Goal: Information Seeking & Learning: Learn about a topic

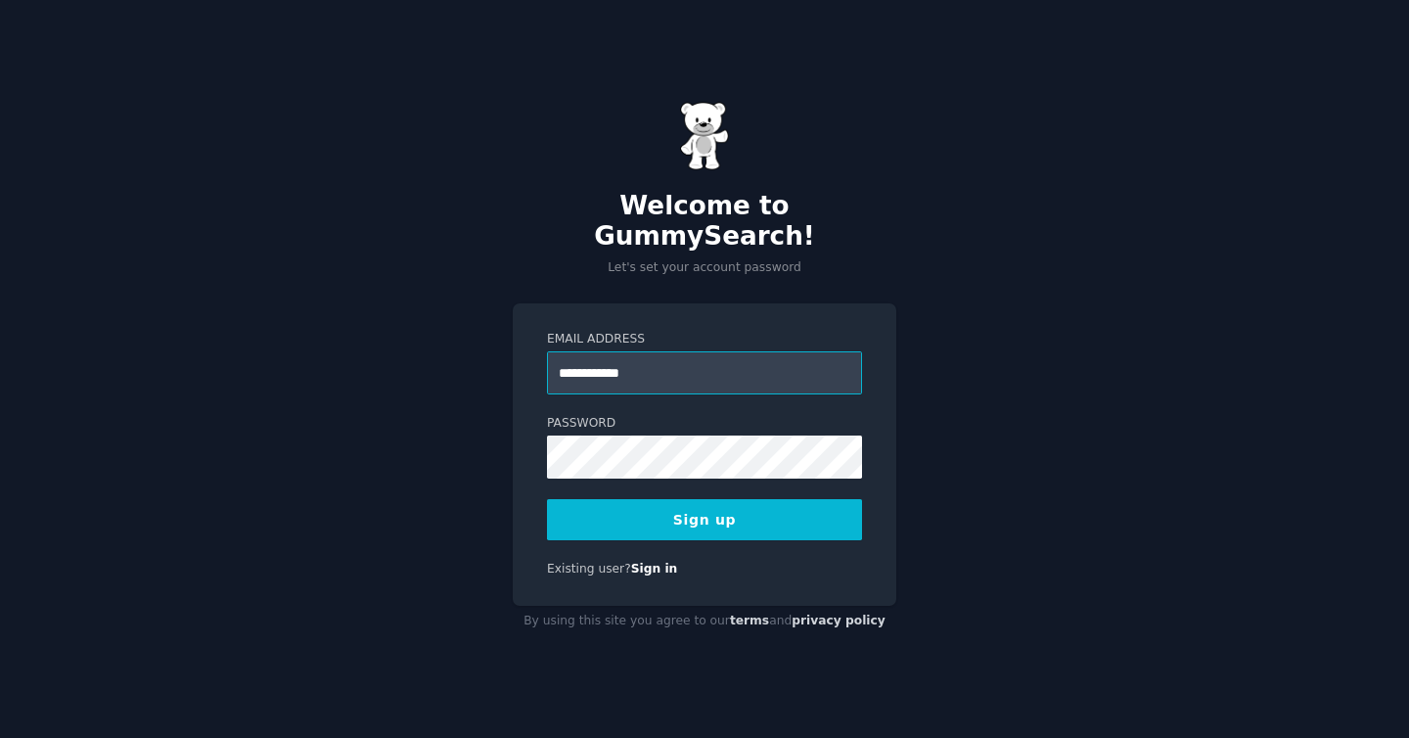
click at [677, 352] on input "**********" at bounding box center [704, 372] width 315 height 43
type input "**********"
click at [753, 499] on button "Sign up" at bounding box center [704, 519] width 315 height 41
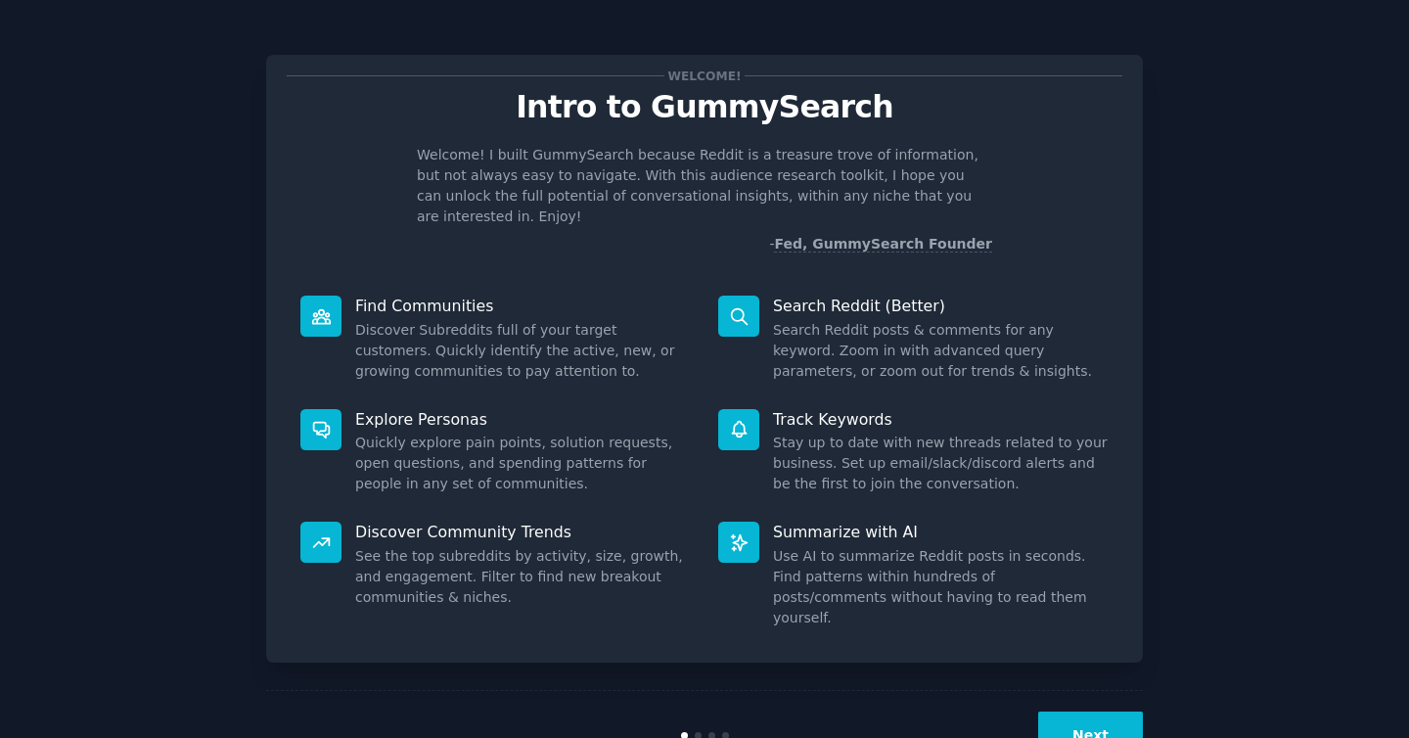
click at [1100, 711] on button "Next" at bounding box center [1090, 735] width 105 height 48
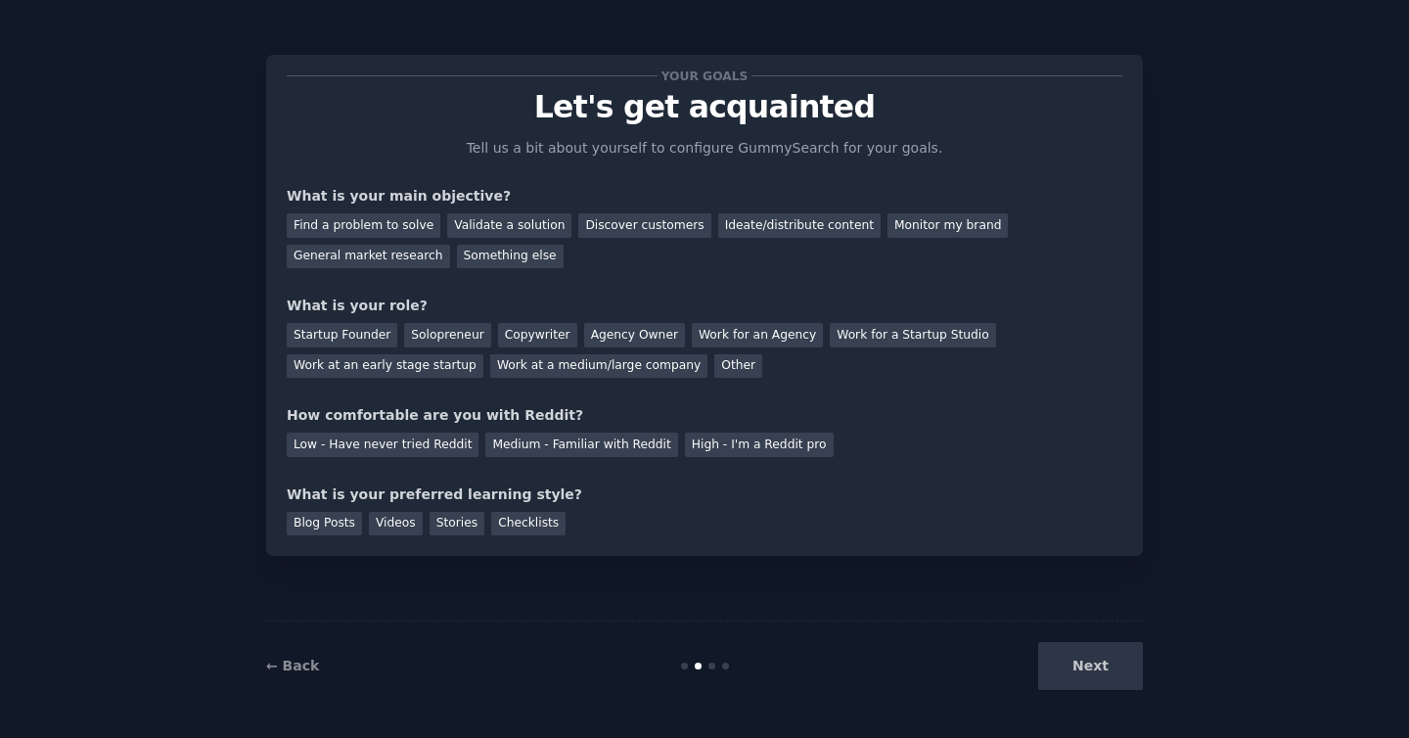
click at [1096, 669] on div "Next" at bounding box center [996, 666] width 293 height 48
click at [371, 334] on div "Startup Founder" at bounding box center [342, 335] width 111 height 24
click at [526, 235] on div "Validate a solution" at bounding box center [509, 225] width 124 height 24
click at [625, 340] on div "Agency Owner" at bounding box center [634, 335] width 101 height 24
click at [346, 333] on div "Startup Founder" at bounding box center [342, 335] width 111 height 24
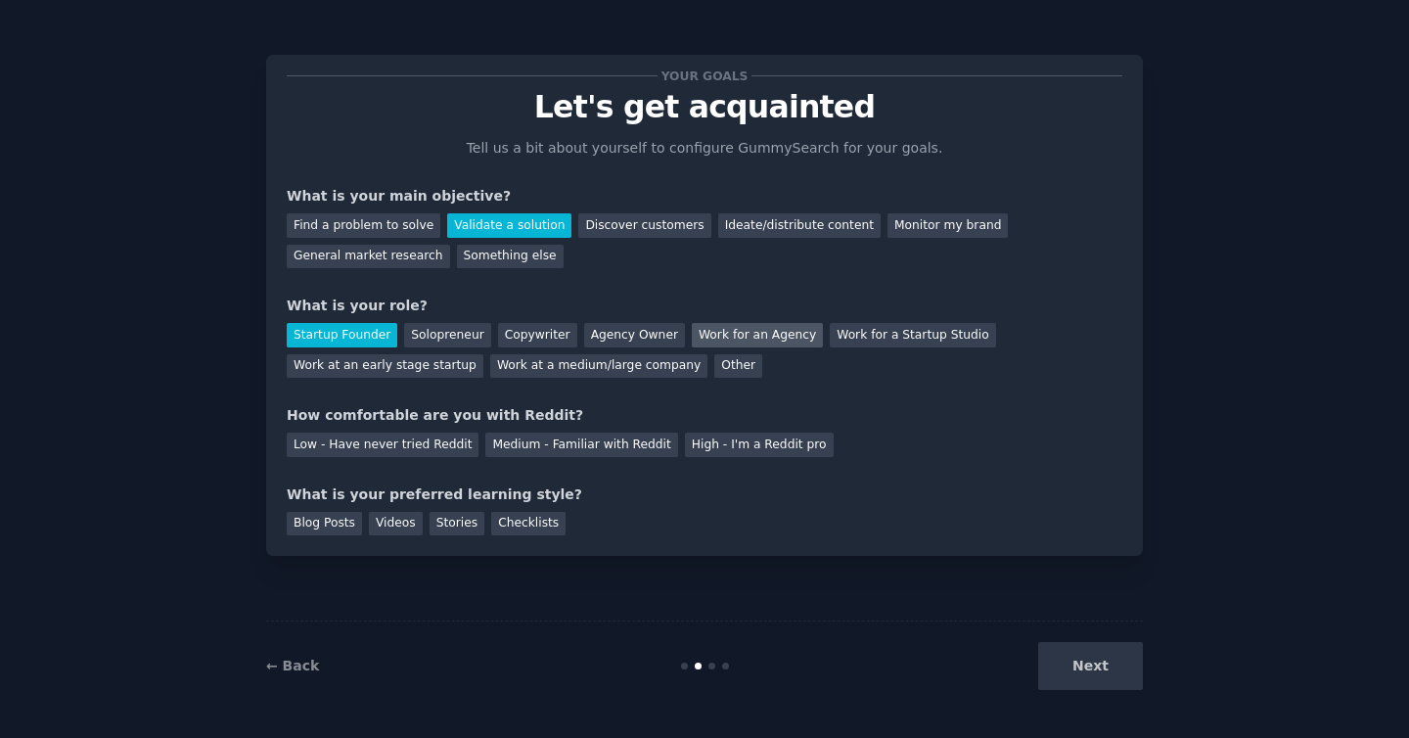
click at [762, 343] on div "Work for an Agency" at bounding box center [757, 335] width 131 height 24
click at [1113, 660] on div "Next" at bounding box center [996, 666] width 293 height 48
click at [1062, 665] on div "Next" at bounding box center [996, 666] width 293 height 48
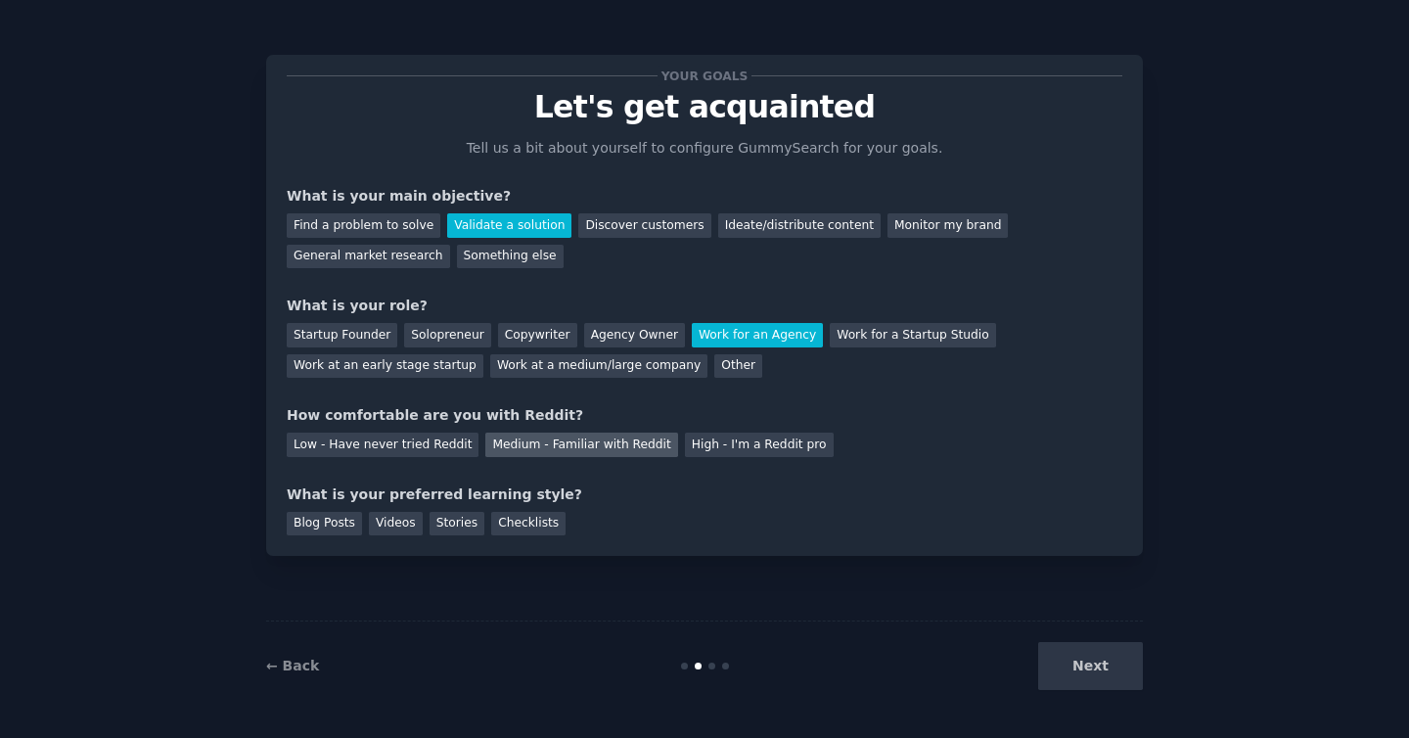
click at [551, 446] on div "Medium - Familiar with Reddit" at bounding box center [581, 445] width 192 height 24
click at [441, 433] on div "Low - Have never tried Reddit" at bounding box center [383, 445] width 192 height 24
click at [1066, 676] on div "Next" at bounding box center [996, 666] width 293 height 48
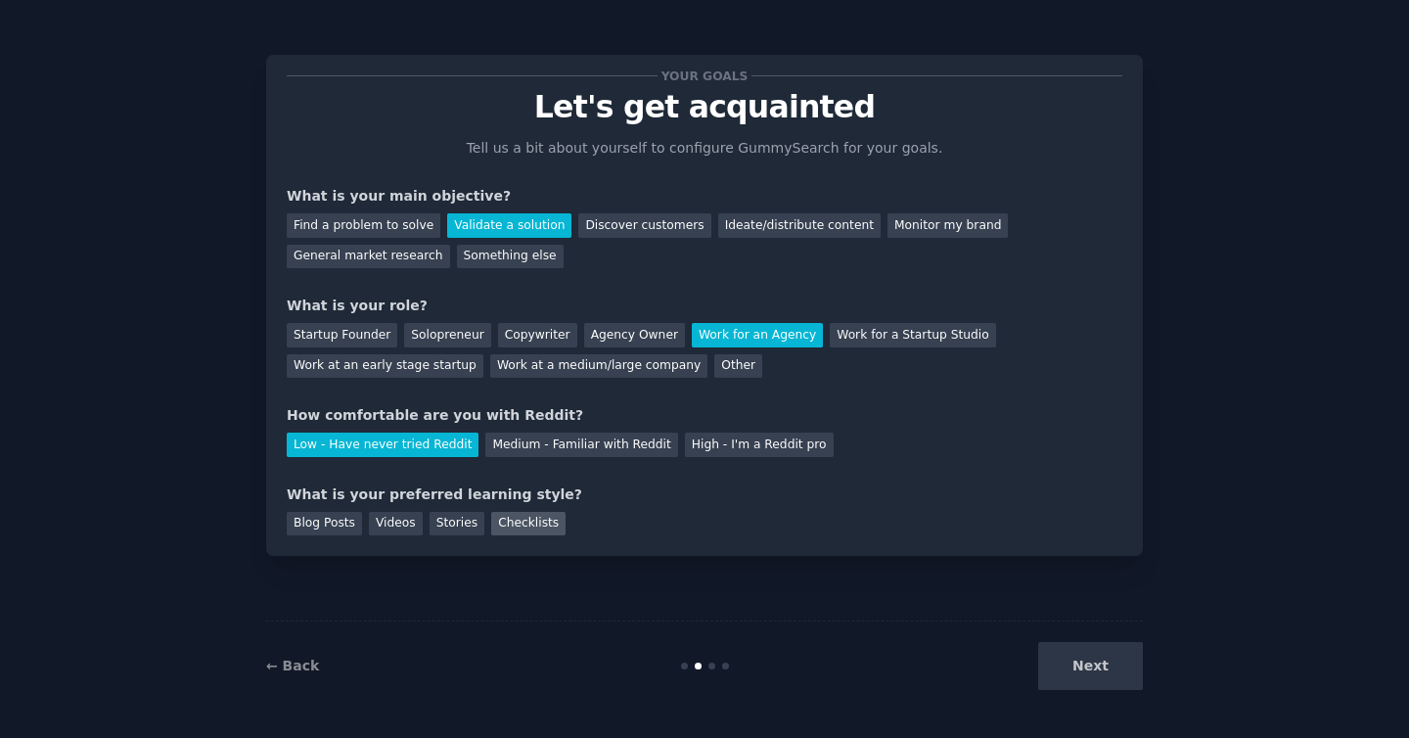
click at [537, 516] on div "Checklists" at bounding box center [528, 524] width 74 height 24
click at [467, 525] on div "Stories" at bounding box center [457, 524] width 55 height 24
click at [413, 526] on div "Videos" at bounding box center [396, 524] width 54 height 24
click at [338, 520] on div "Blog Posts" at bounding box center [324, 524] width 75 height 24
click at [1123, 671] on button "Next" at bounding box center [1090, 666] width 105 height 48
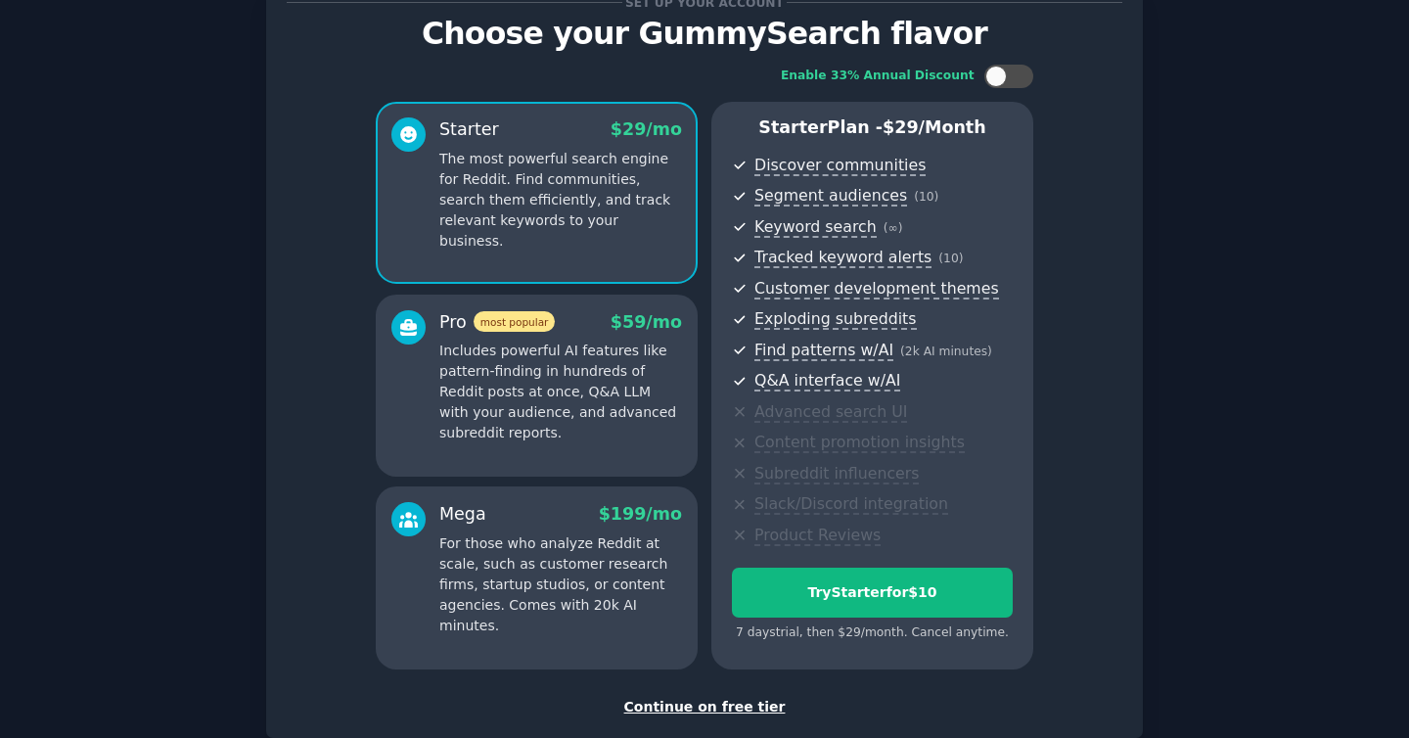
scroll to position [190, 0]
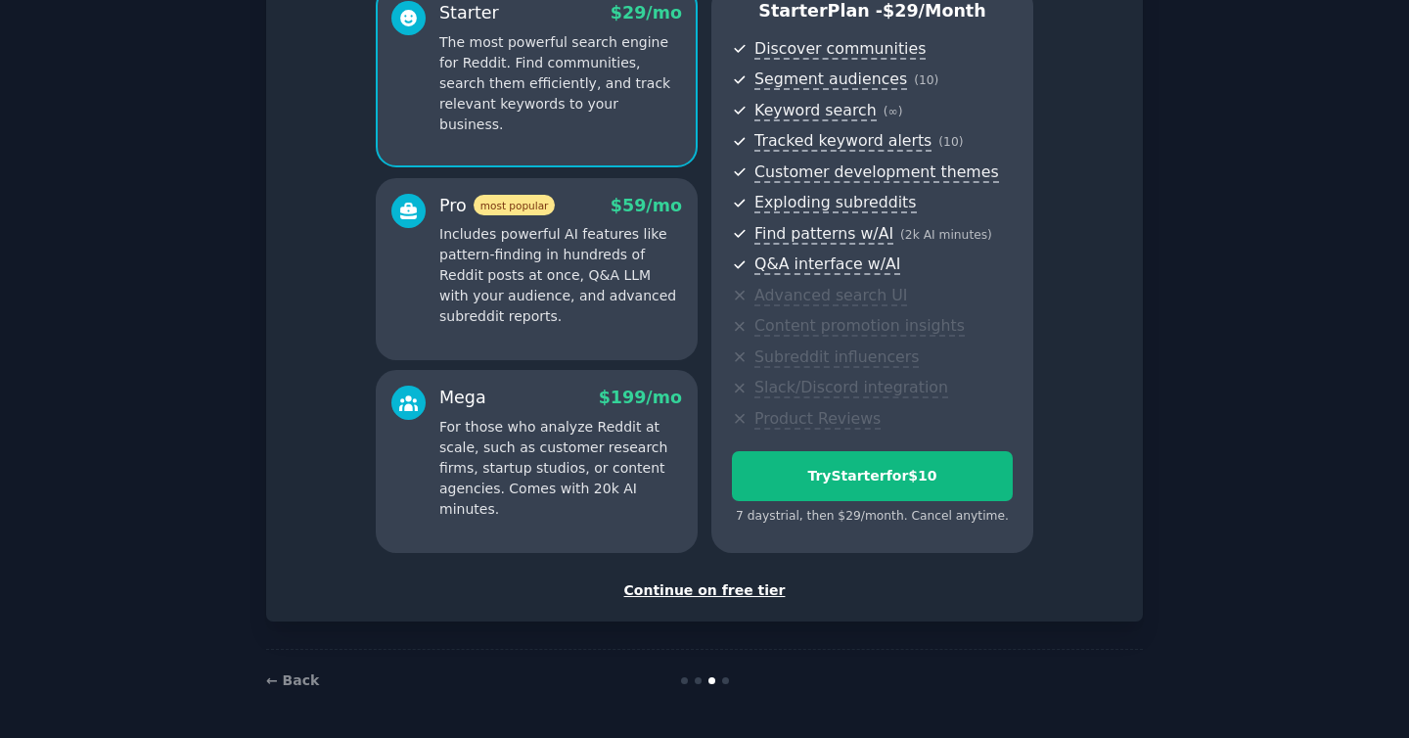
click at [697, 590] on div "Continue on free tier" at bounding box center [705, 590] width 836 height 21
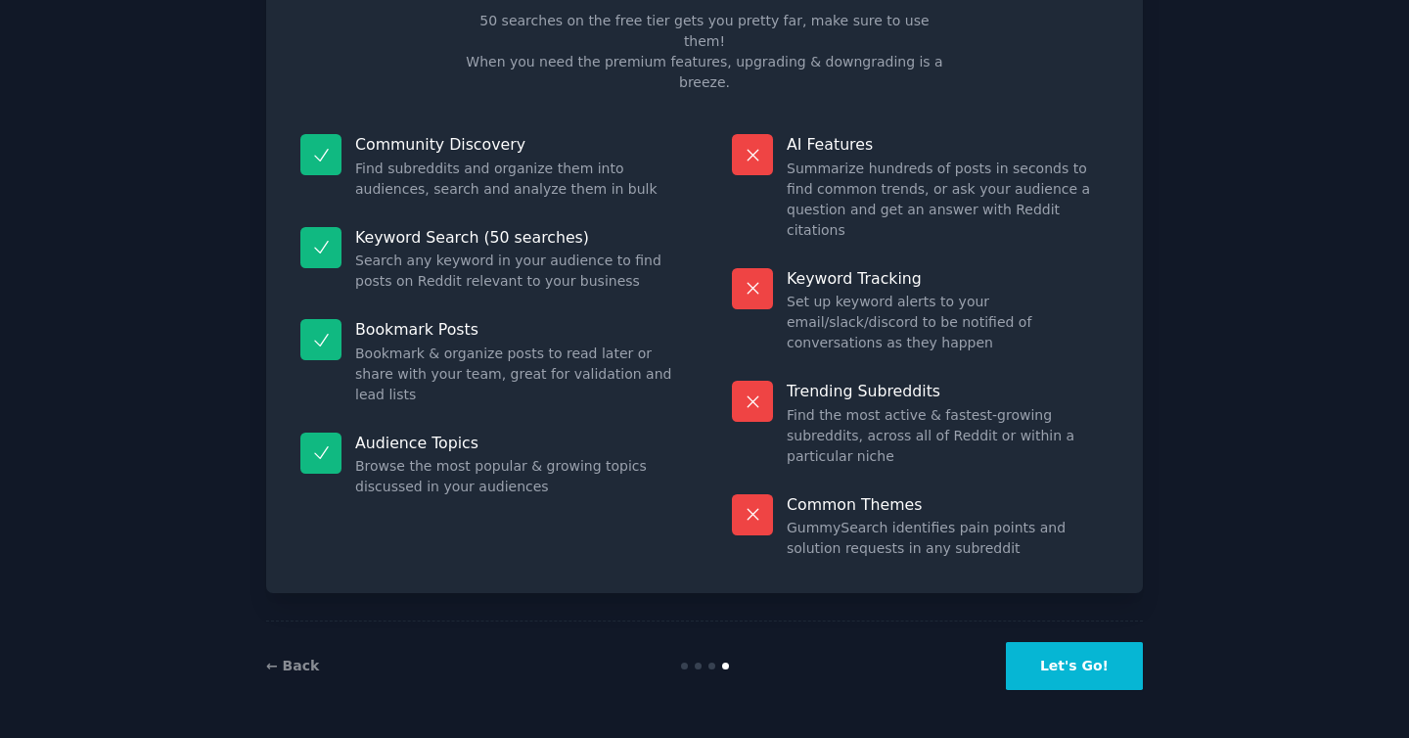
scroll to position [24, 0]
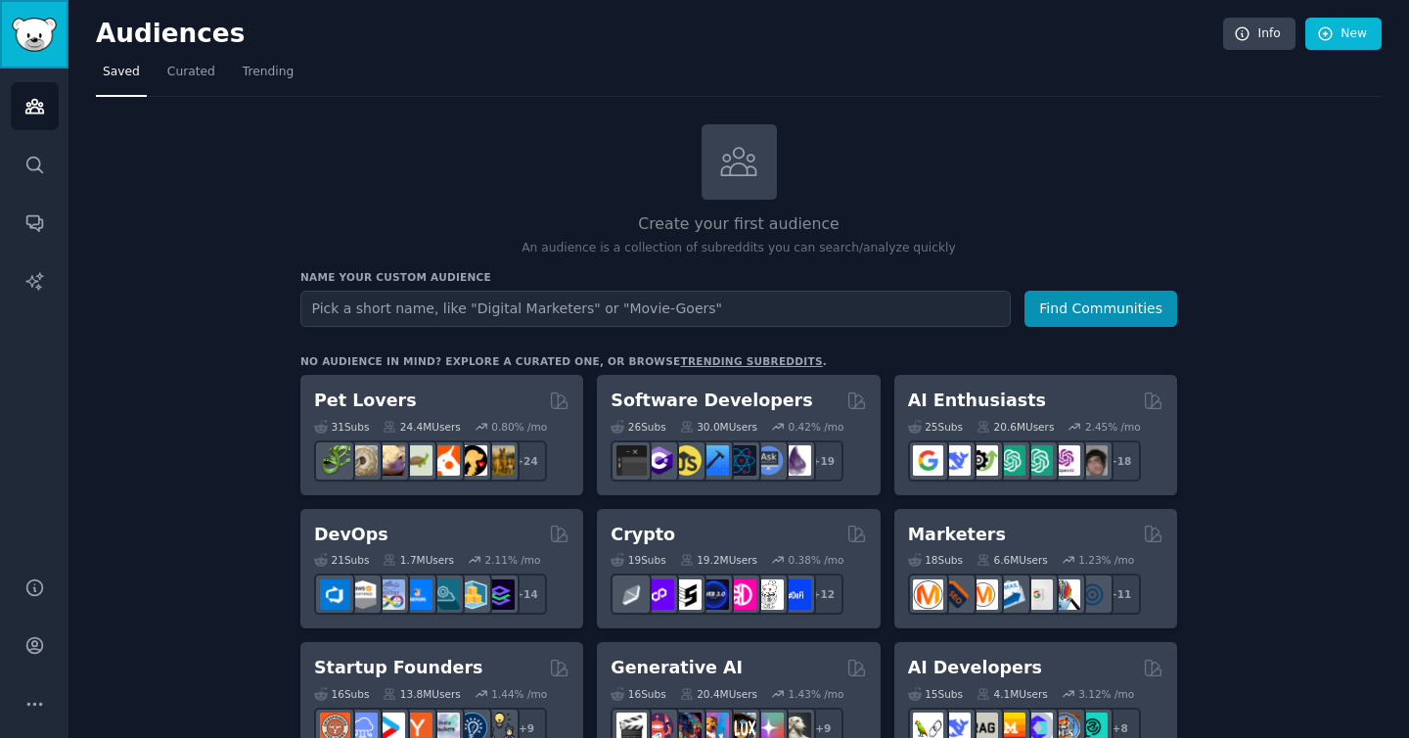
click at [35, 46] on img "Sidebar" at bounding box center [34, 35] width 45 height 34
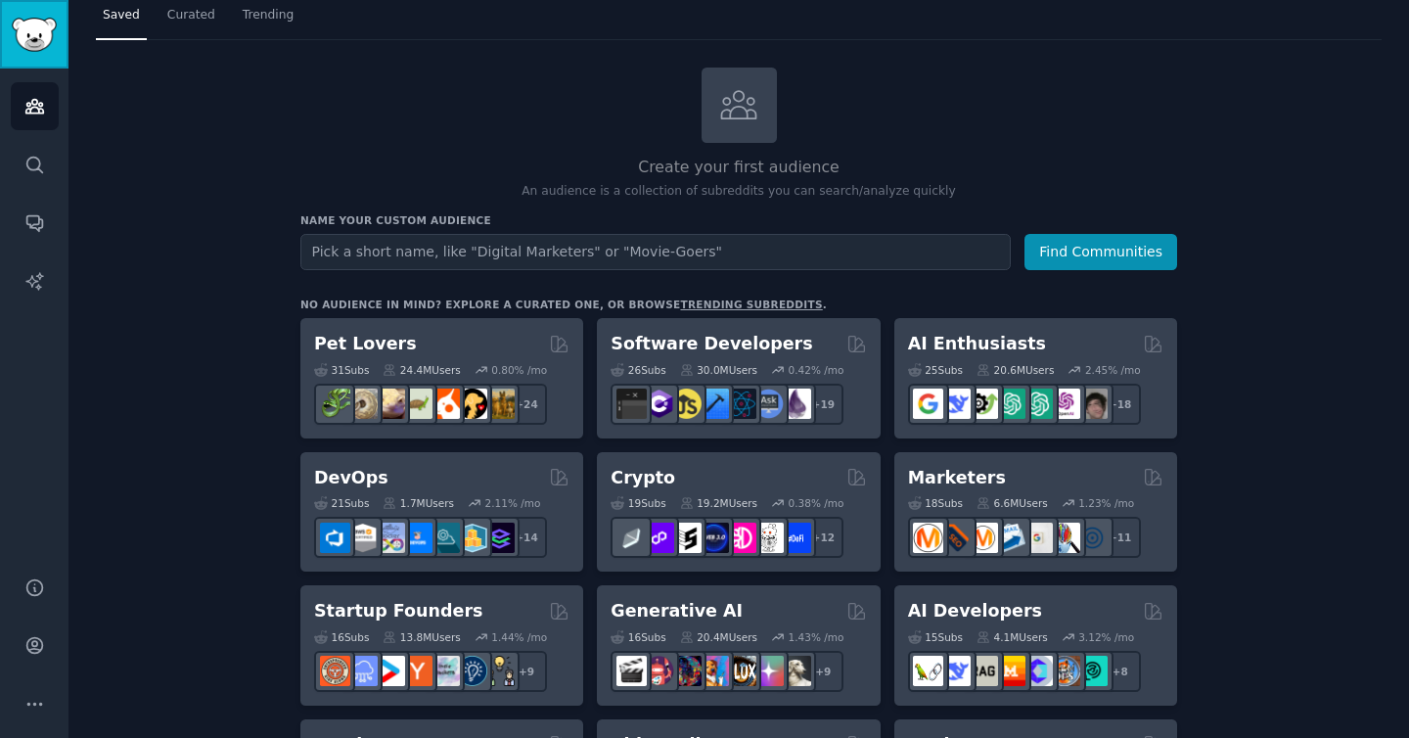
scroll to position [100, 0]
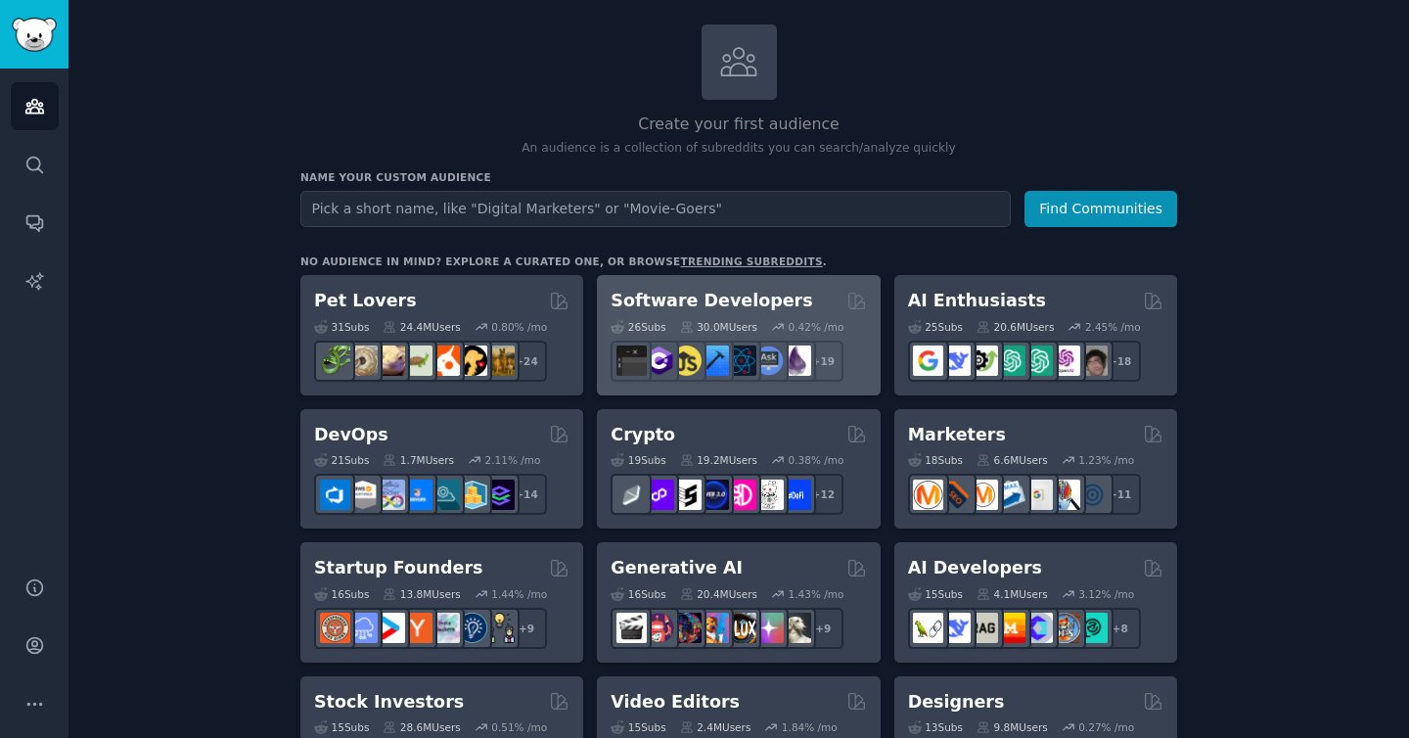
click at [723, 302] on h2 "Software Developers" at bounding box center [712, 301] width 202 height 24
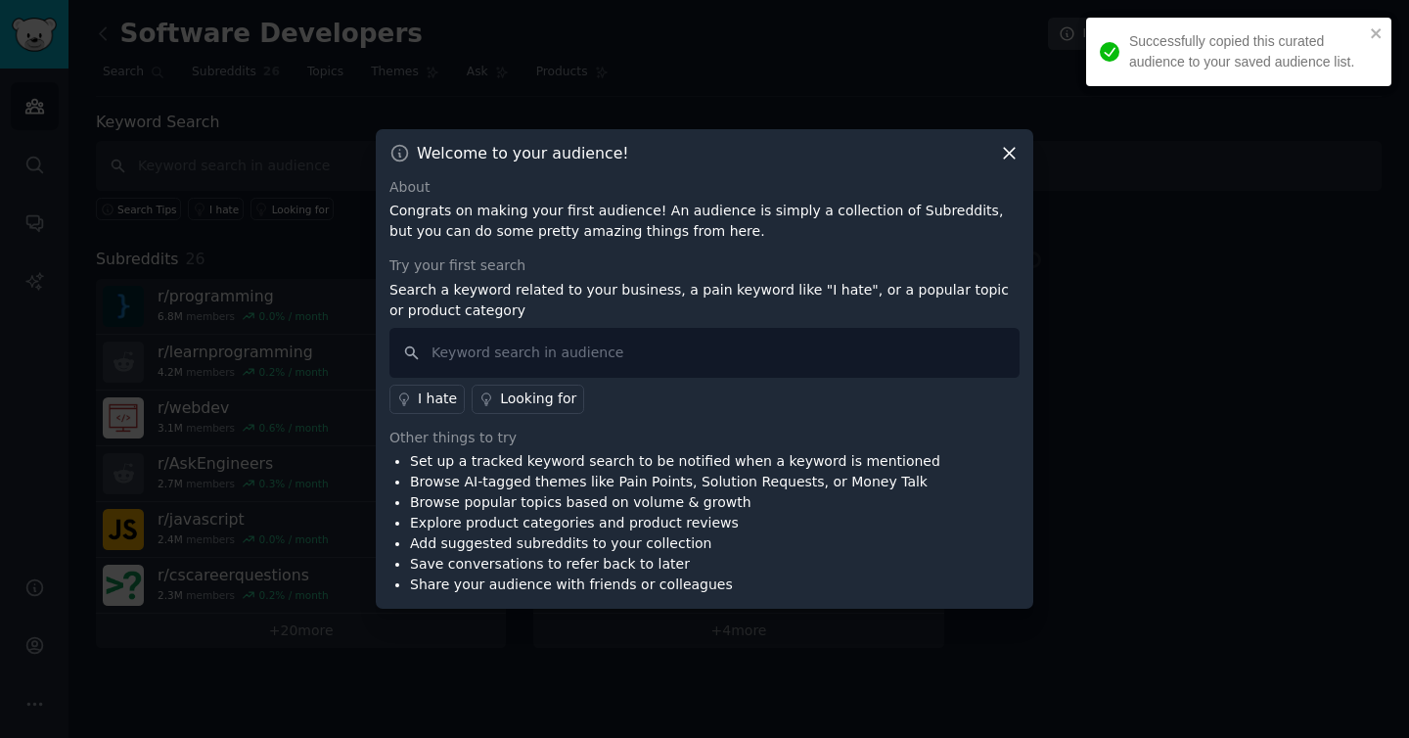
click at [1012, 149] on icon at bounding box center [1009, 153] width 11 height 11
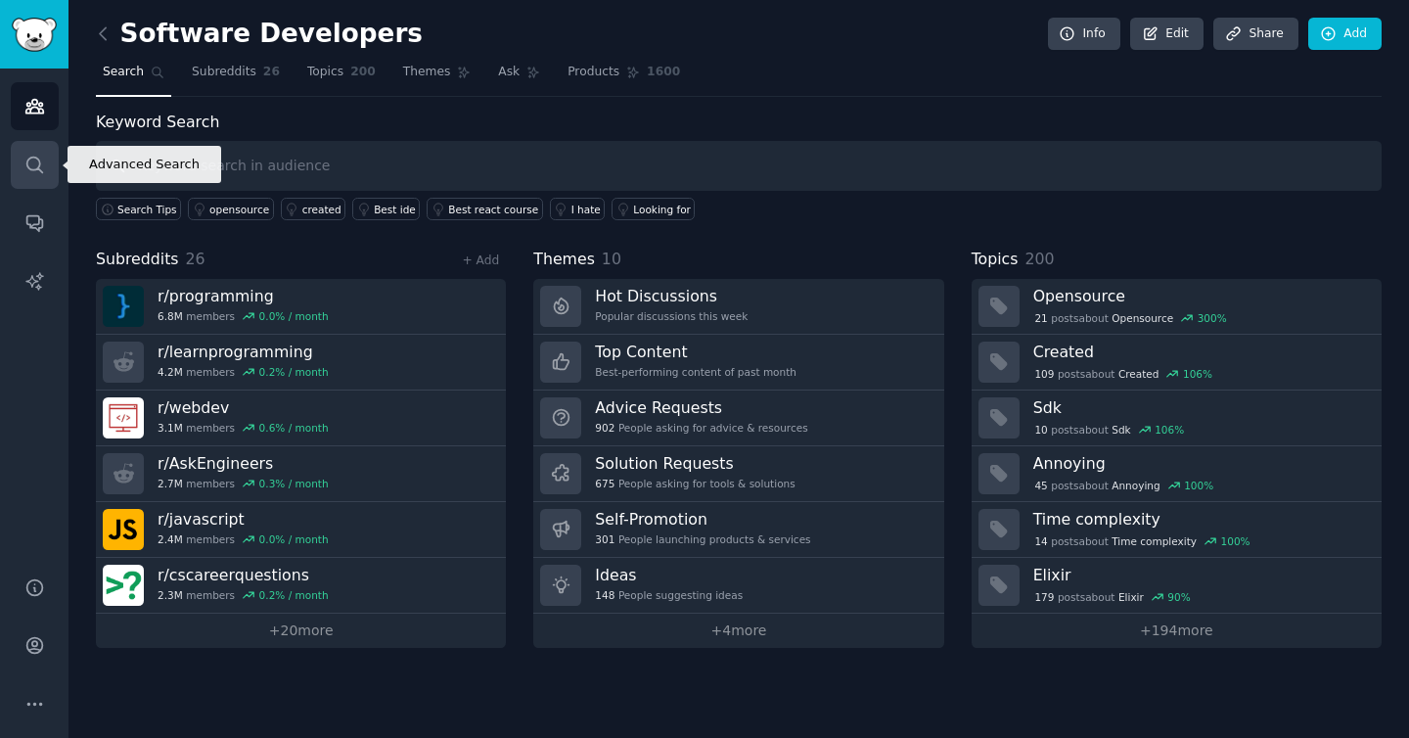
click at [36, 172] on icon "Sidebar" at bounding box center [34, 165] width 21 height 21
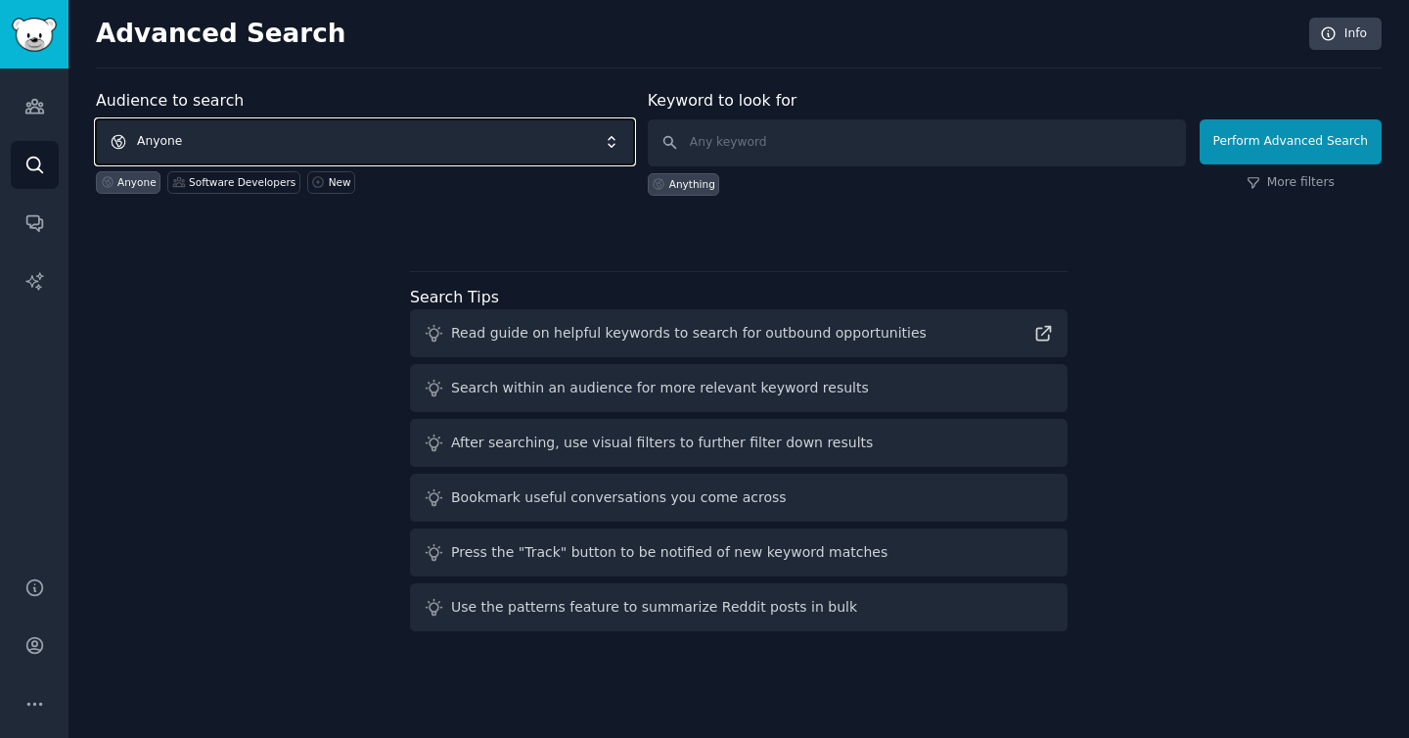
click at [321, 153] on span "Anyone" at bounding box center [365, 141] width 538 height 45
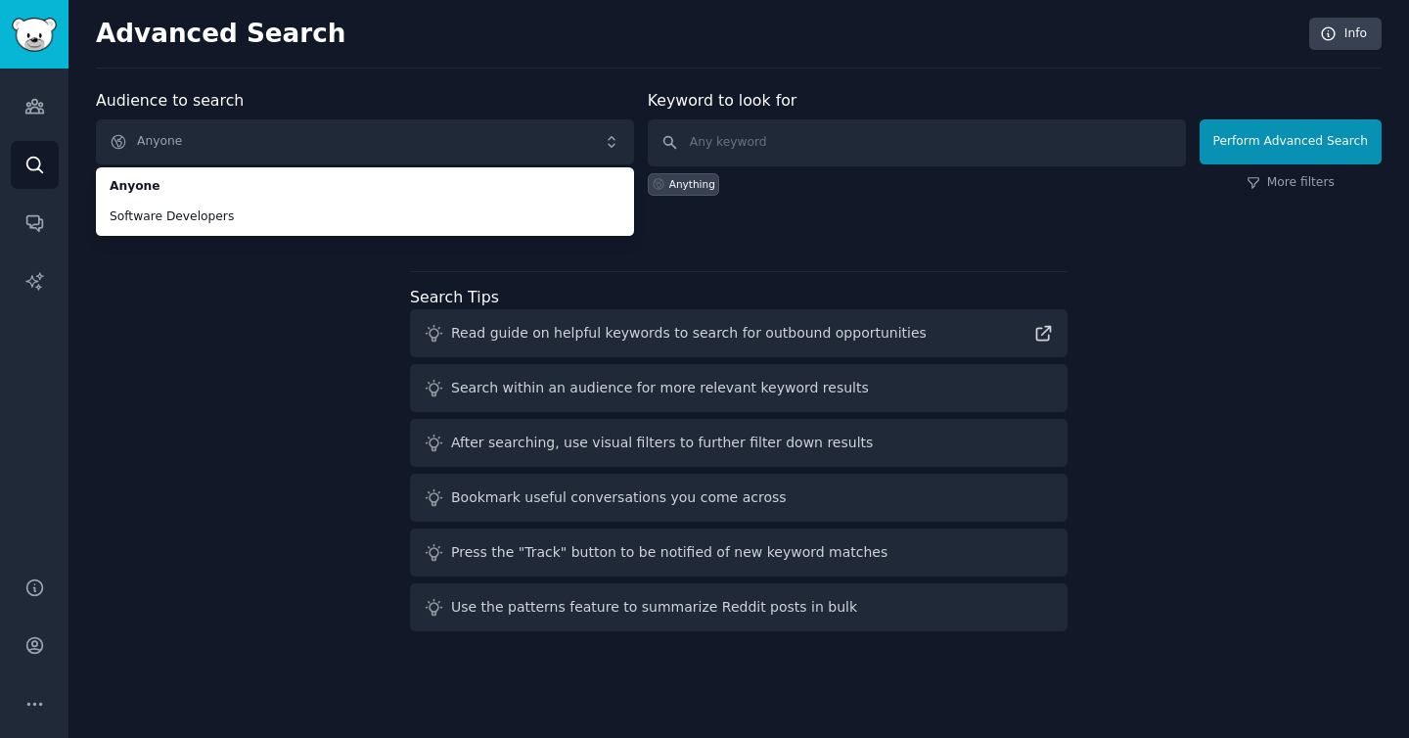
click at [164, 307] on div "Audience to search Anyone Anyone Software Developers Anyone Software Developers…" at bounding box center [739, 364] width 1286 height 550
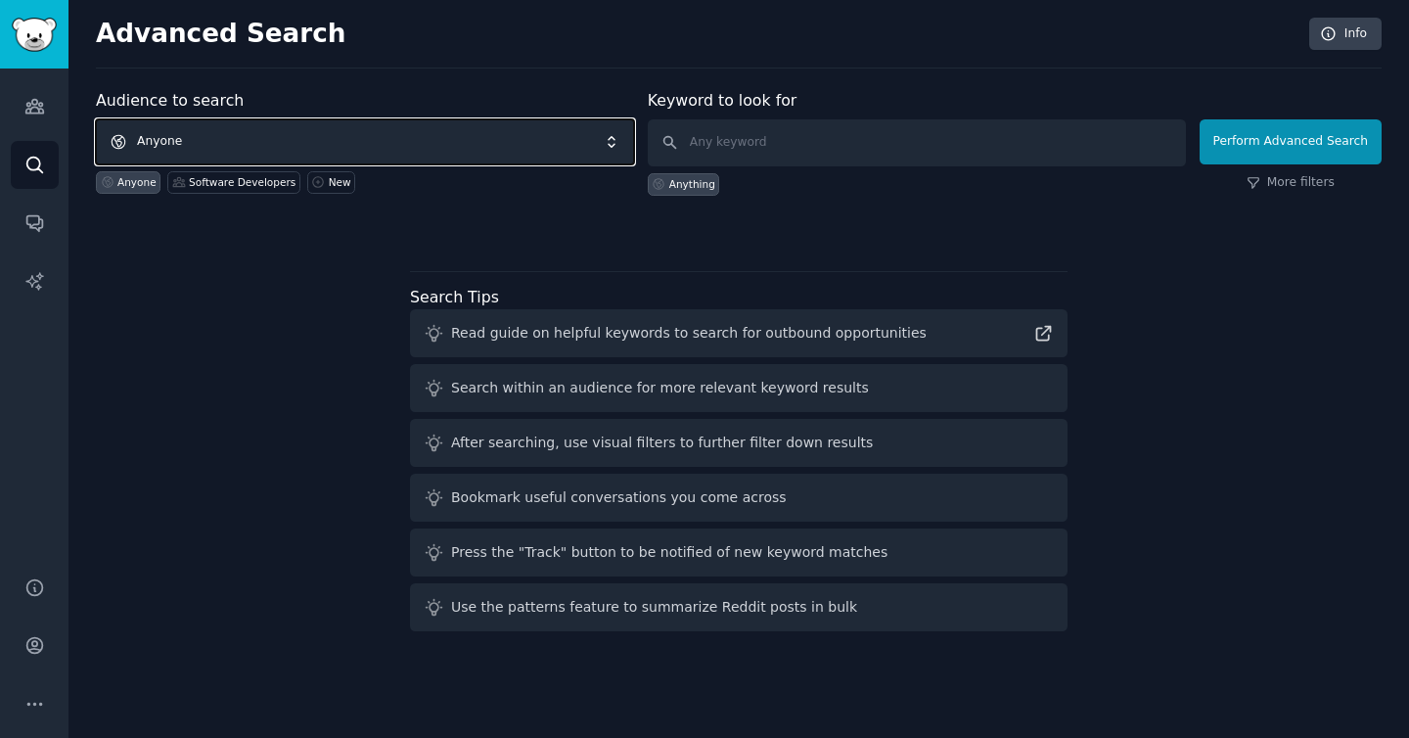
click at [256, 140] on span "Anyone" at bounding box center [365, 141] width 538 height 45
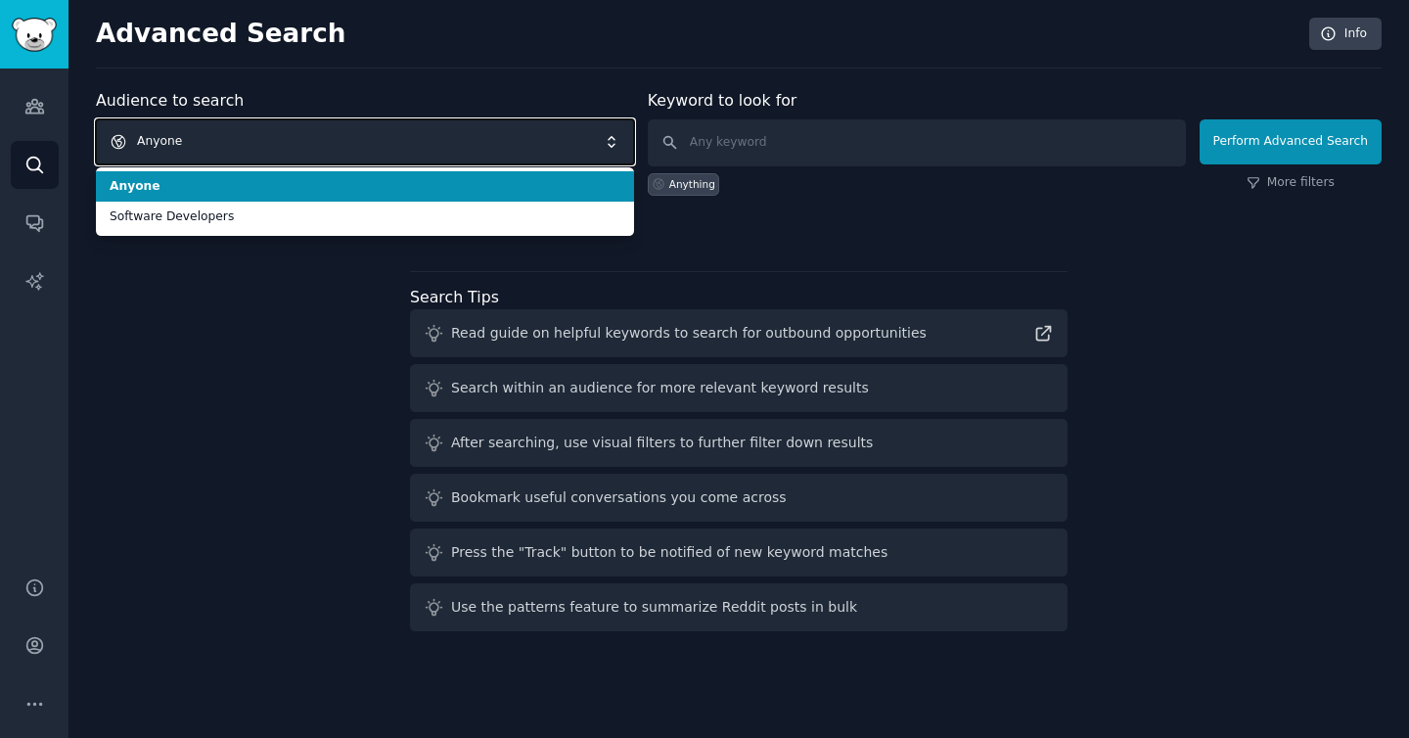
click at [319, 144] on span "Anyone" at bounding box center [365, 141] width 538 height 45
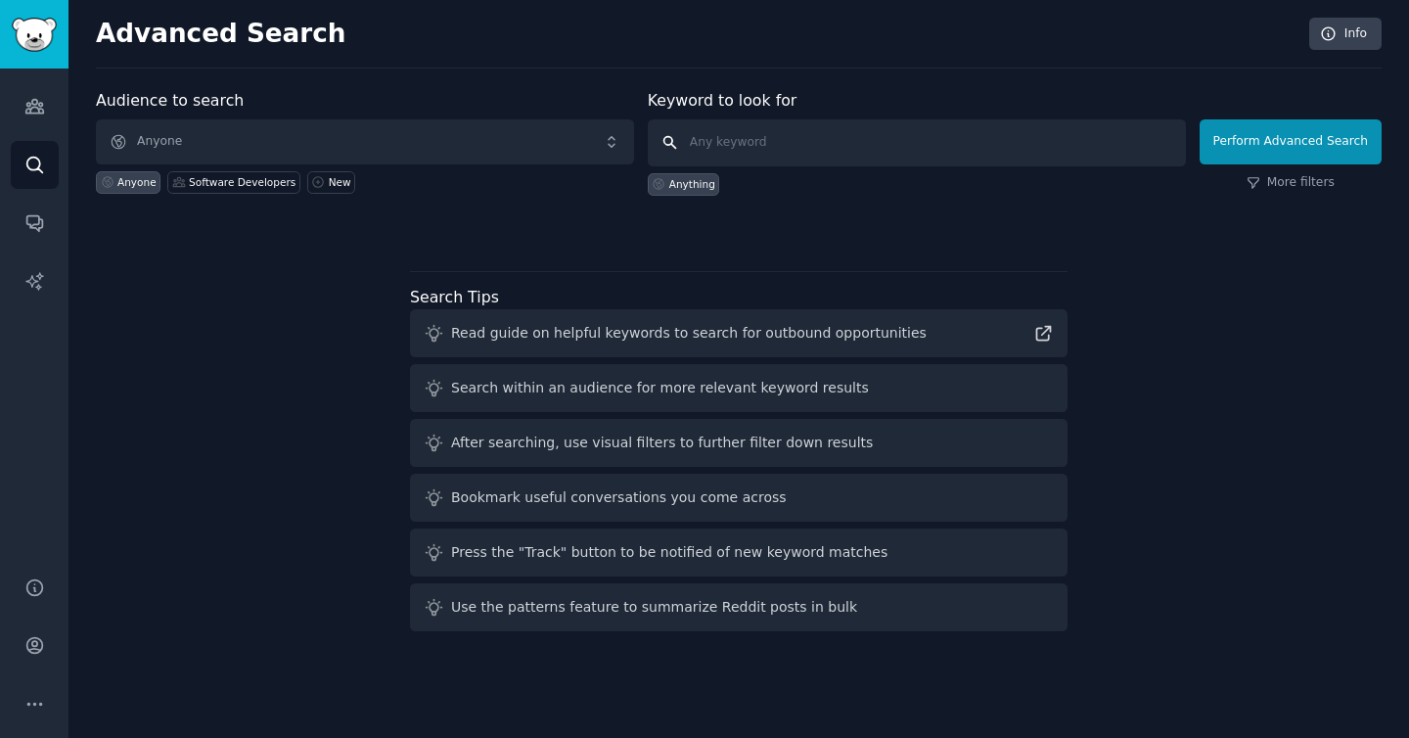
click at [744, 125] on input "text" at bounding box center [917, 142] width 538 height 47
type input "agent ai"
click button "Perform Advanced Search" at bounding box center [1291, 141] width 182 height 45
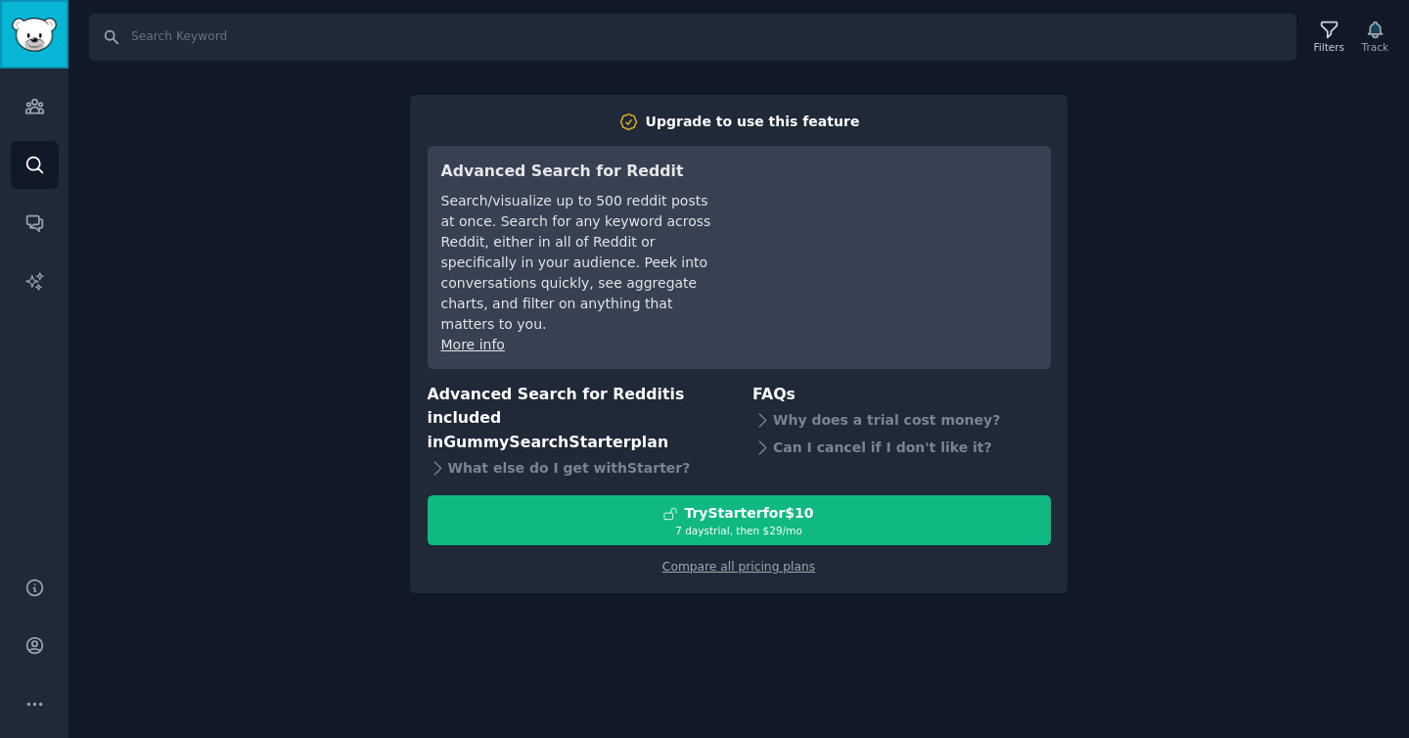
click at [32, 42] on img "Sidebar" at bounding box center [34, 35] width 45 height 34
